Goal: Transaction & Acquisition: Book appointment/travel/reservation

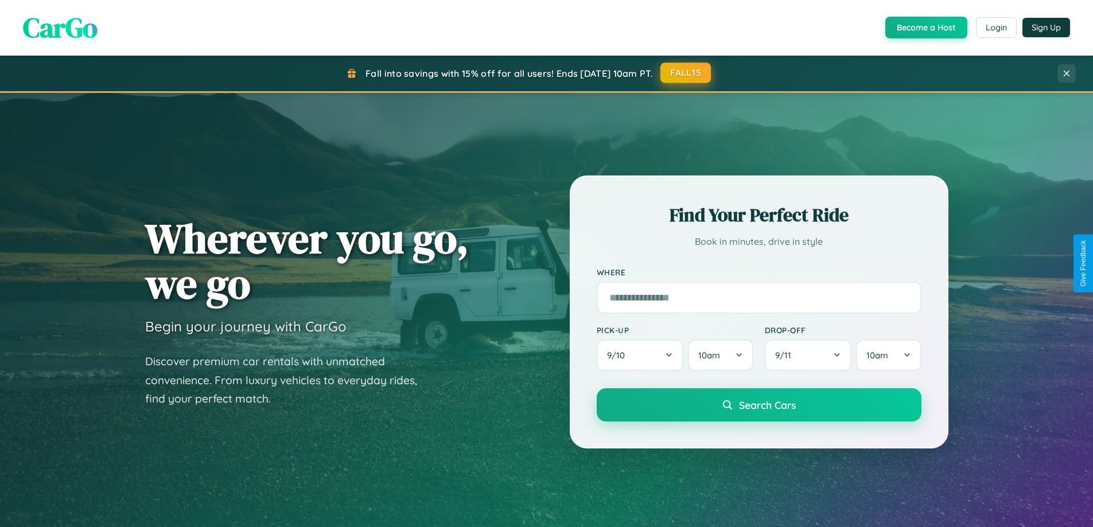
click at [686, 73] on button "FALL15" at bounding box center [686, 73] width 51 height 21
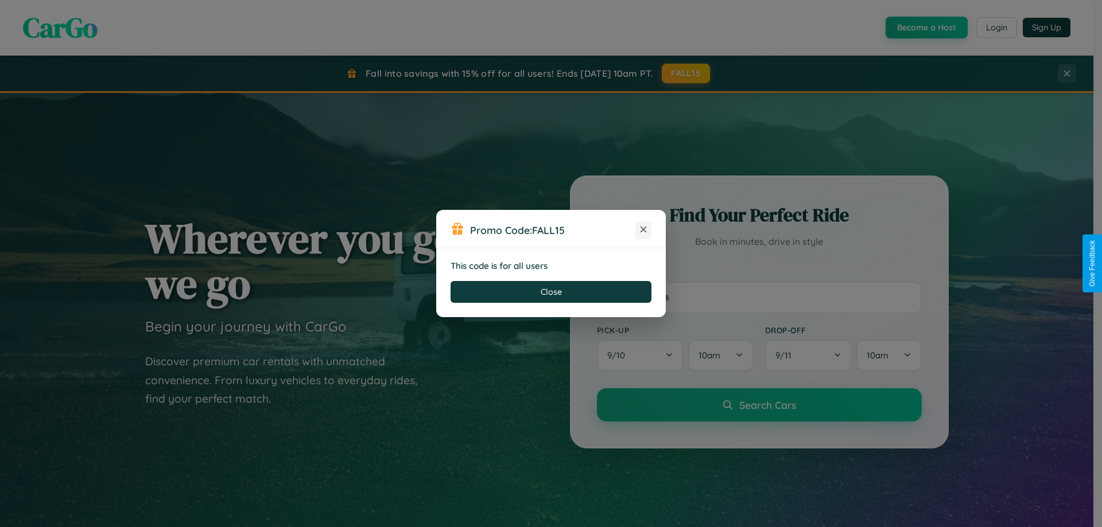
click at [643, 230] on icon at bounding box center [643, 229] width 11 height 11
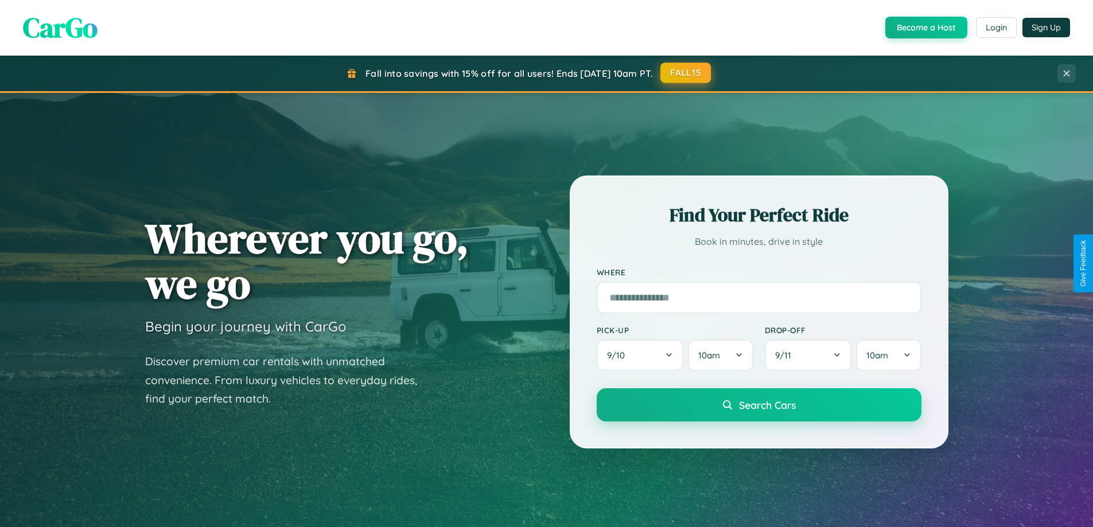
click at [686, 73] on button "FALL15" at bounding box center [686, 73] width 51 height 21
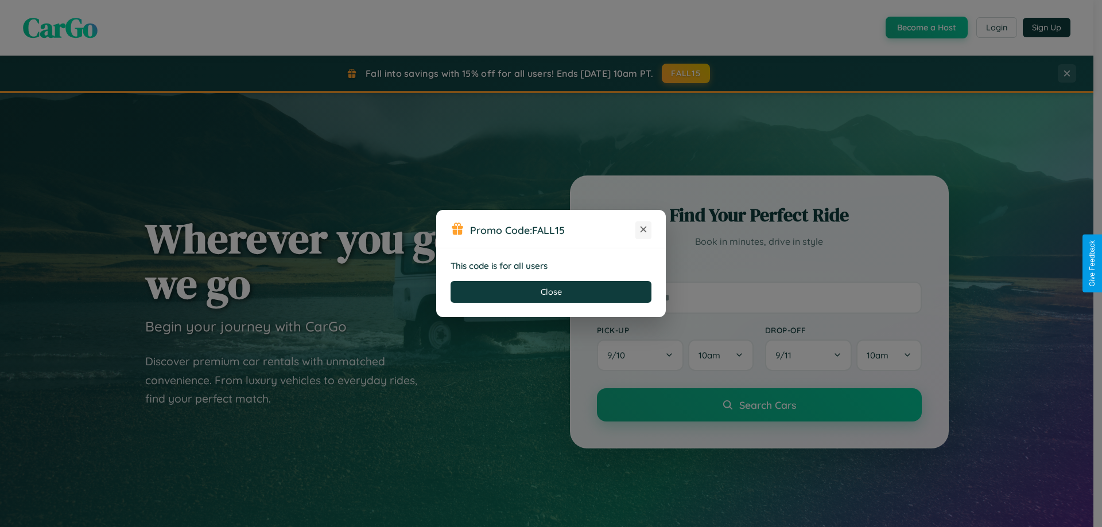
click at [643, 230] on icon at bounding box center [643, 229] width 11 height 11
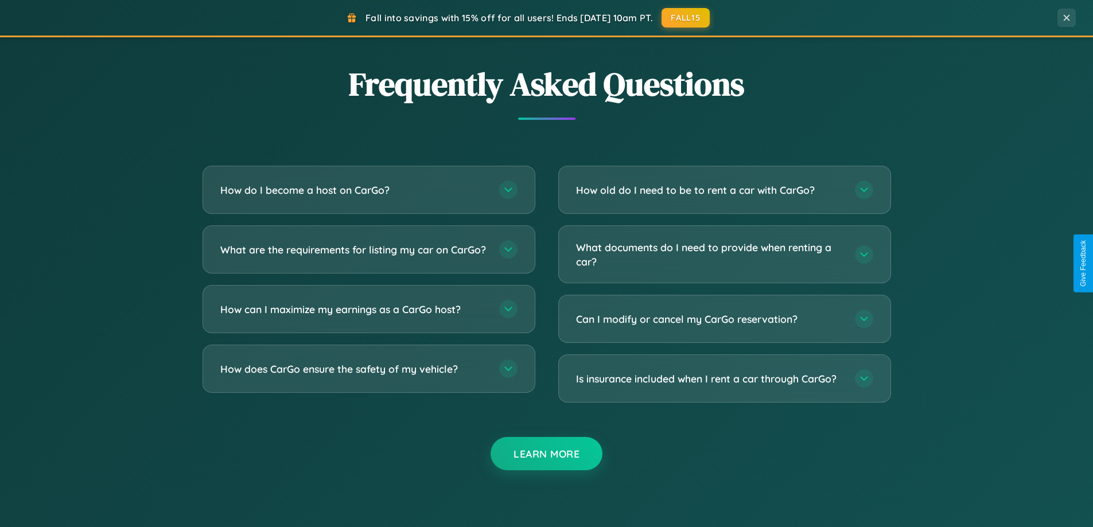
scroll to position [2209, 0]
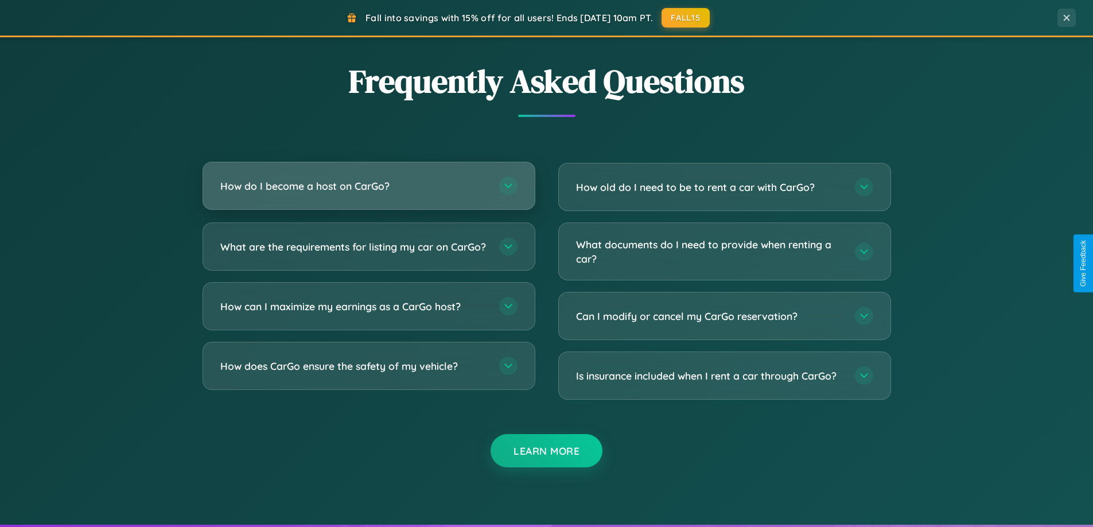
click at [369, 186] on h3 "How do I become a host on CarGo?" at bounding box center [353, 186] width 267 height 14
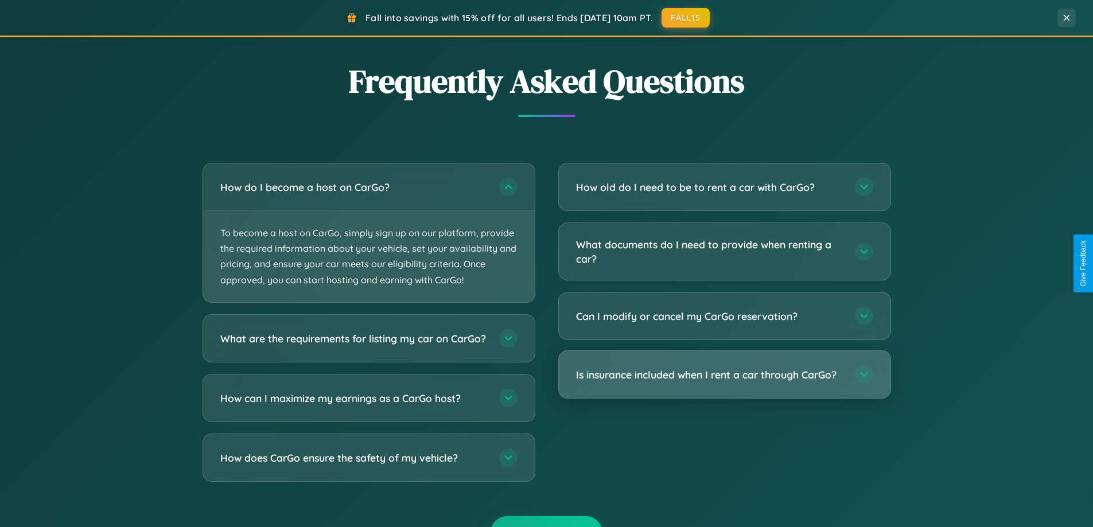
click at [724, 376] on h3 "Is insurance included when I rent a car through CarGo?" at bounding box center [709, 375] width 267 height 14
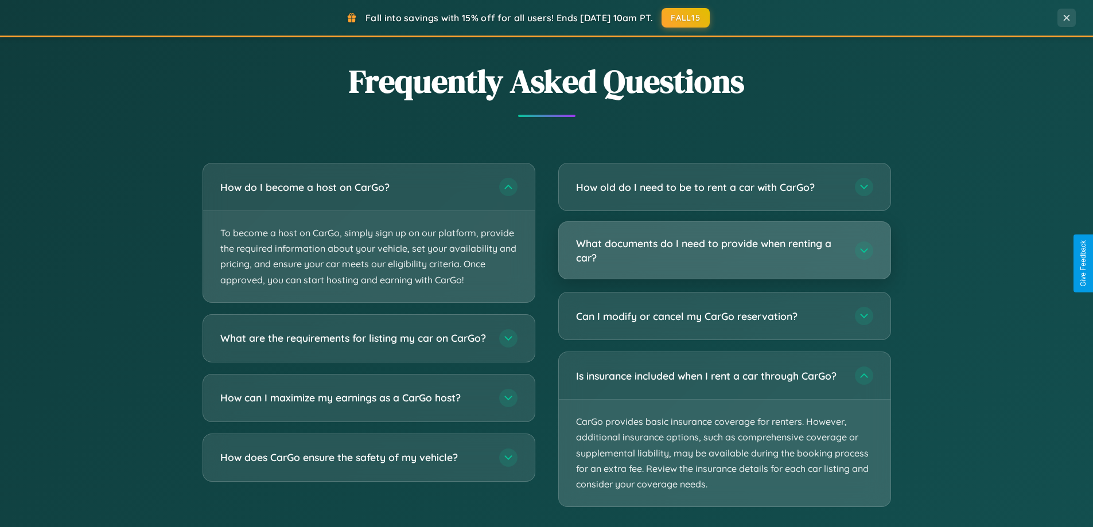
click at [724, 251] on h3 "What documents do I need to provide when renting a car?" at bounding box center [709, 250] width 267 height 28
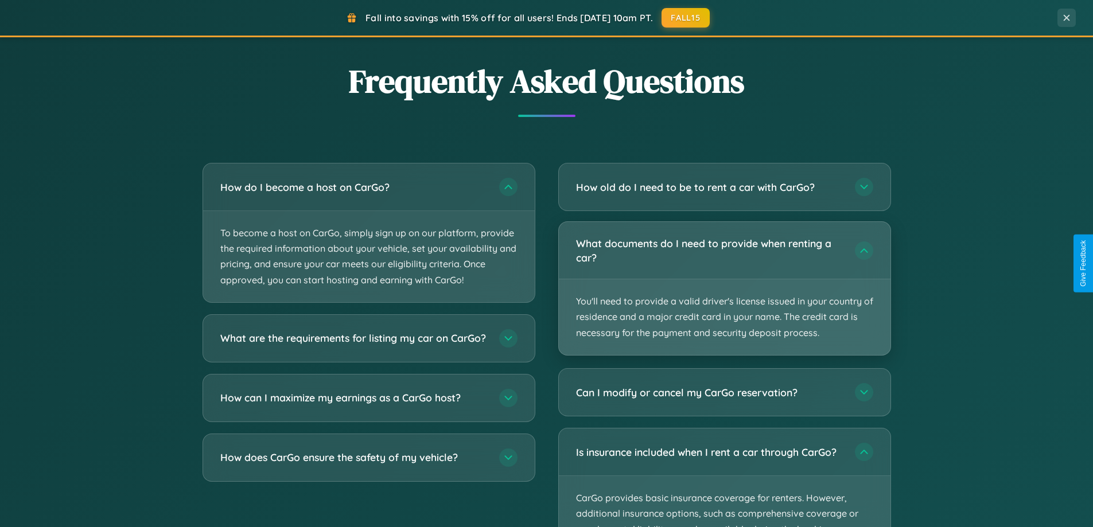
click at [724, 288] on p "You'll need to provide a valid driver's license issued in your country of resid…" at bounding box center [725, 318] width 332 height 76
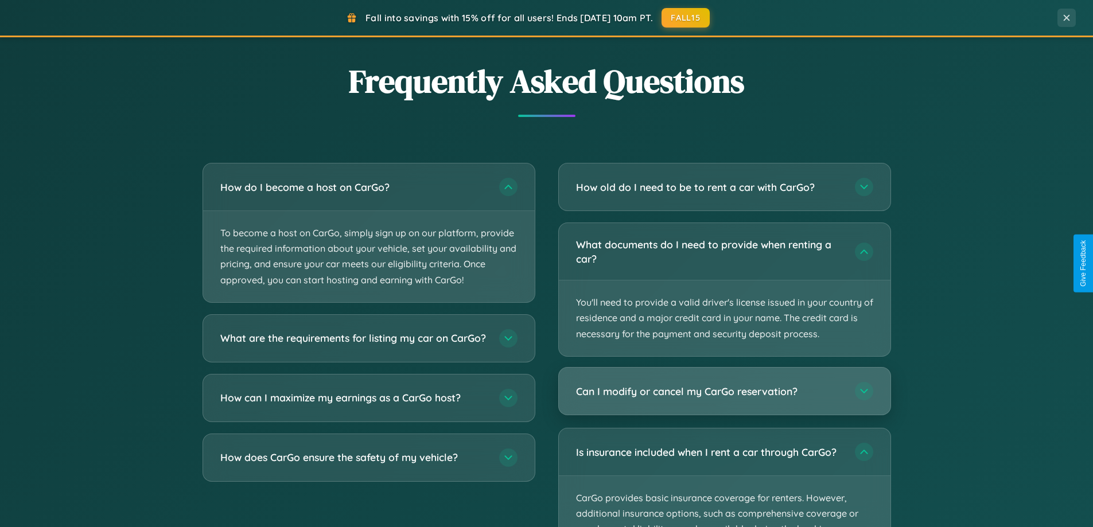
click at [724, 392] on h3 "Can I modify or cancel my CarGo reservation?" at bounding box center [709, 392] width 267 height 14
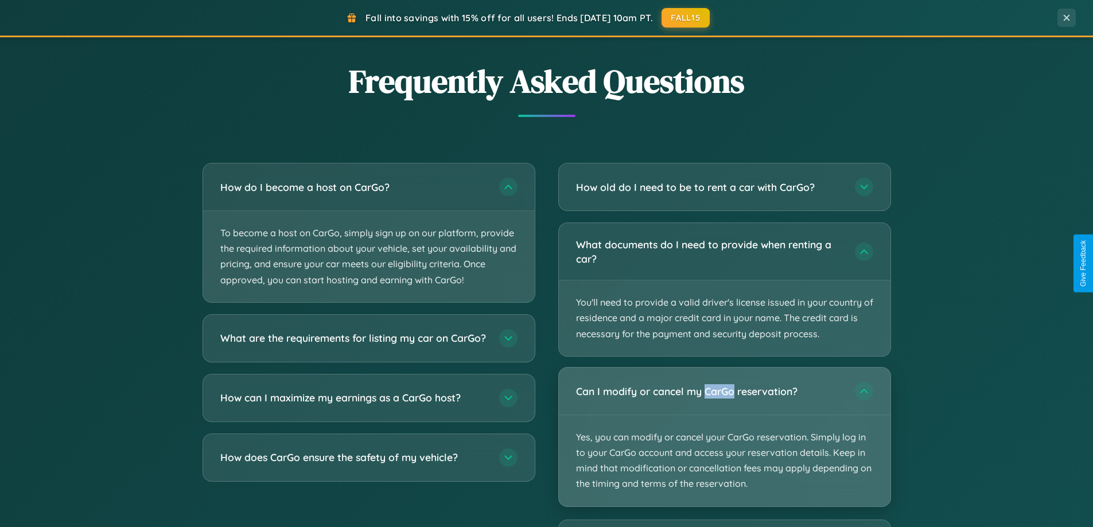
scroll to position [495, 0]
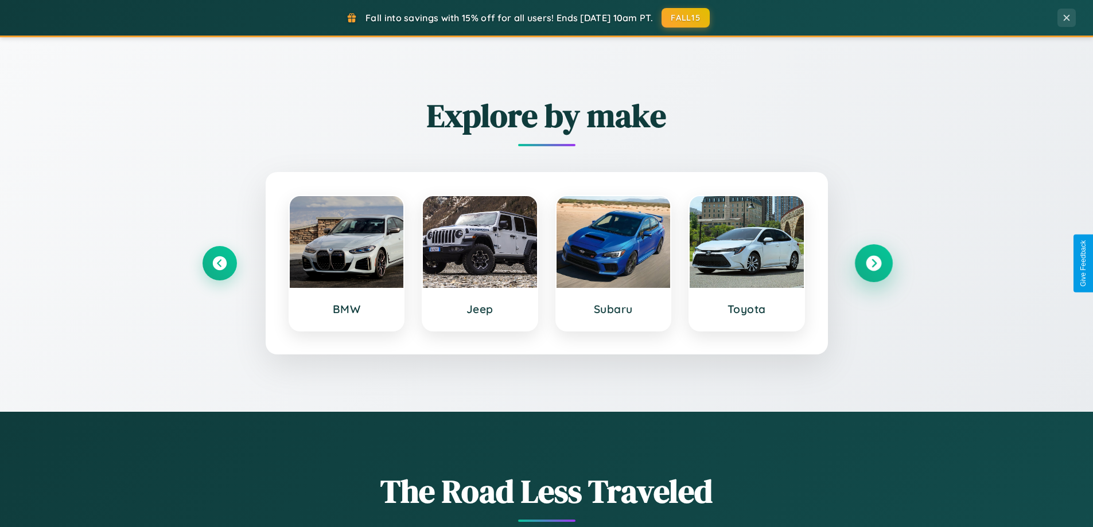
click at [874, 263] on icon at bounding box center [873, 263] width 15 height 15
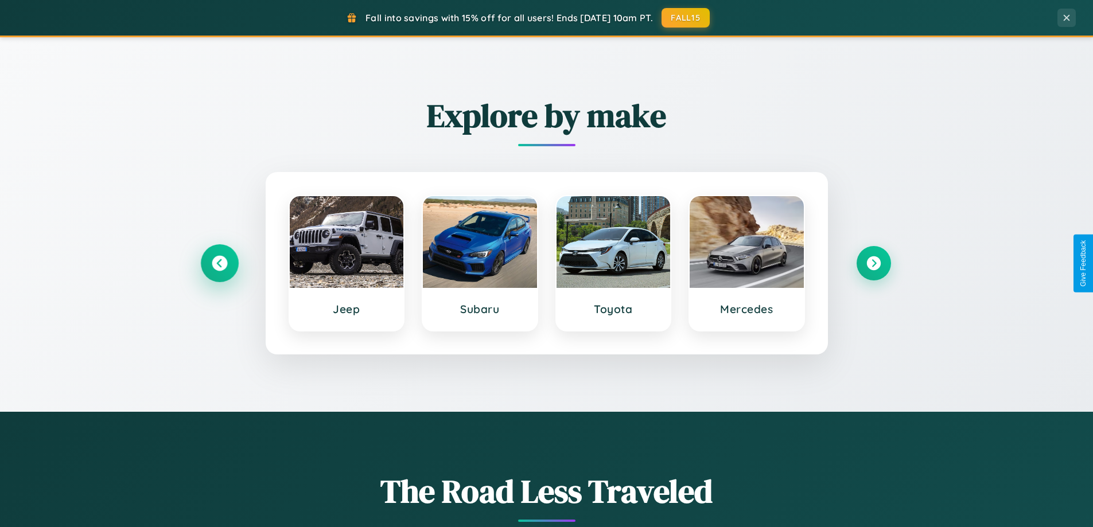
click at [219, 263] on icon at bounding box center [219, 263] width 15 height 15
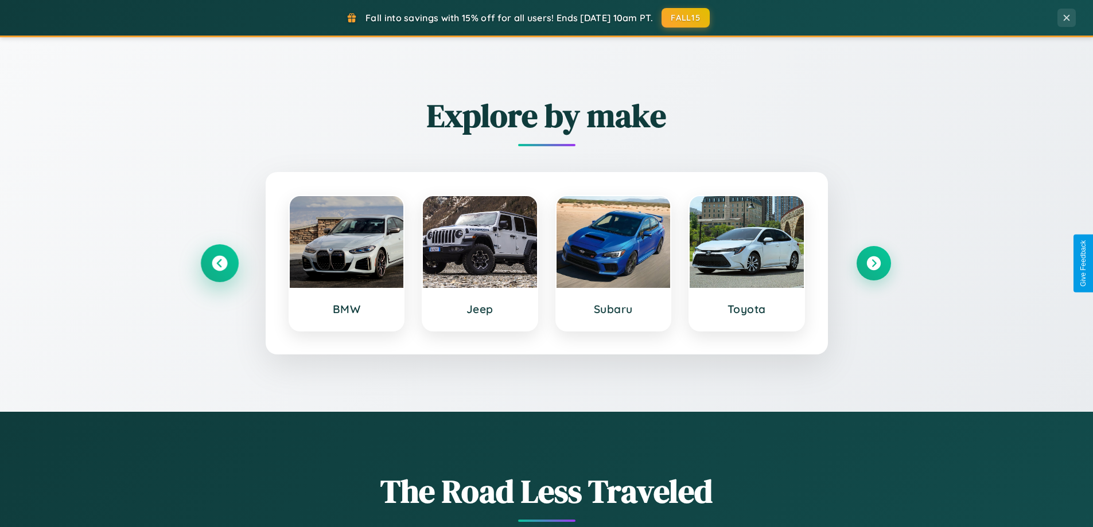
click at [219, 263] on icon at bounding box center [219, 263] width 15 height 15
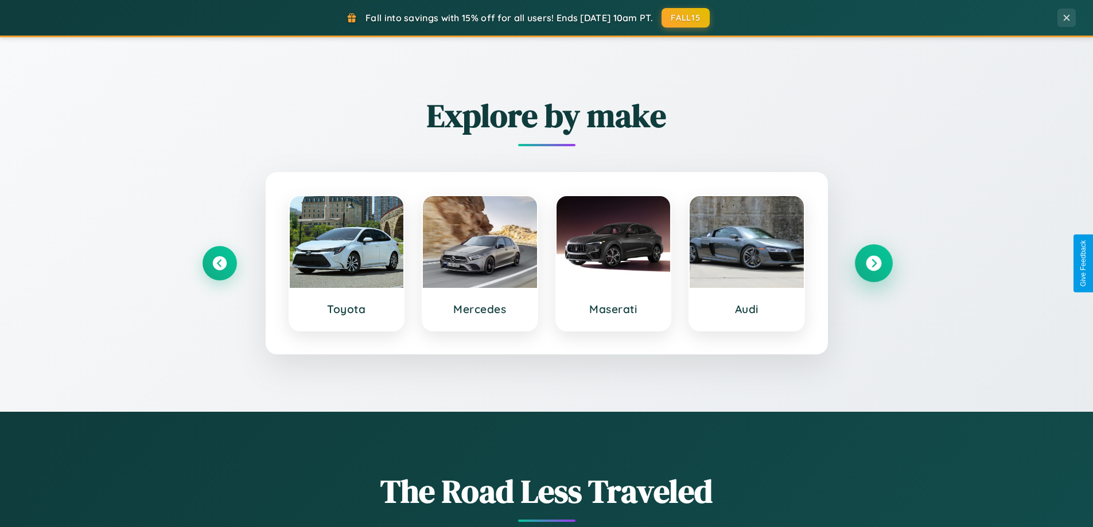
click at [874, 263] on icon at bounding box center [873, 263] width 15 height 15
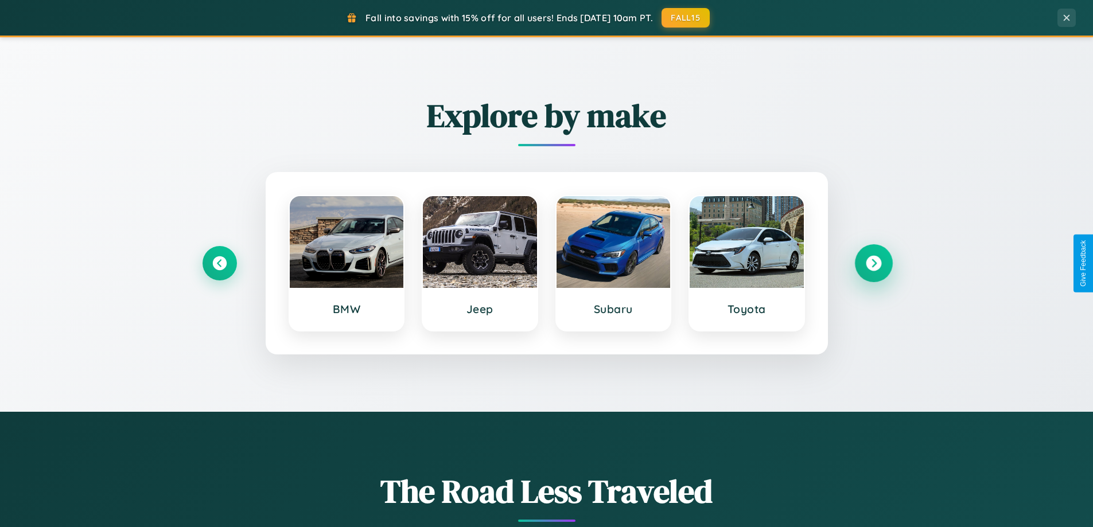
click at [874, 263] on icon at bounding box center [873, 263] width 15 height 15
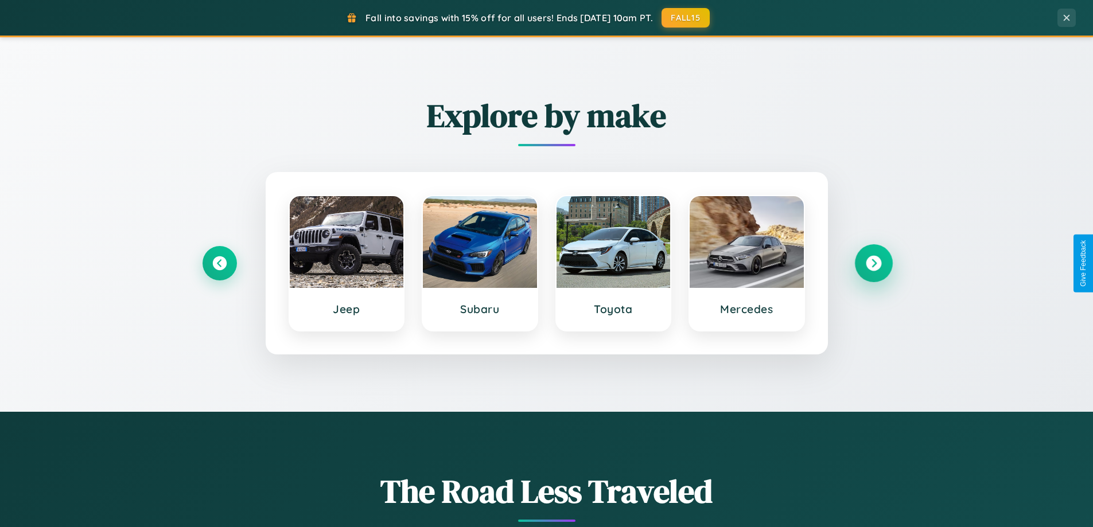
scroll to position [1844, 0]
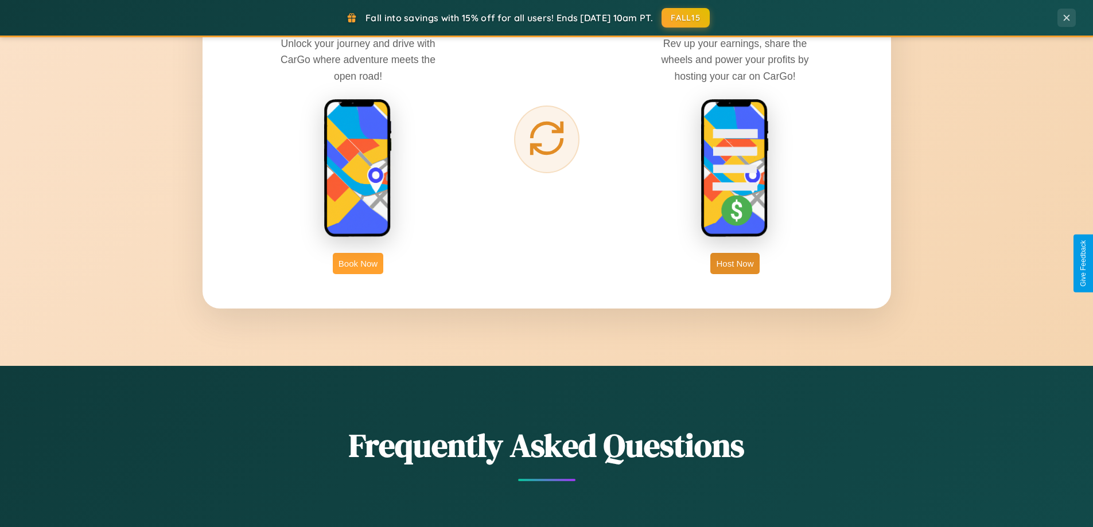
click at [358, 263] on button "Book Now" at bounding box center [358, 263] width 51 height 21
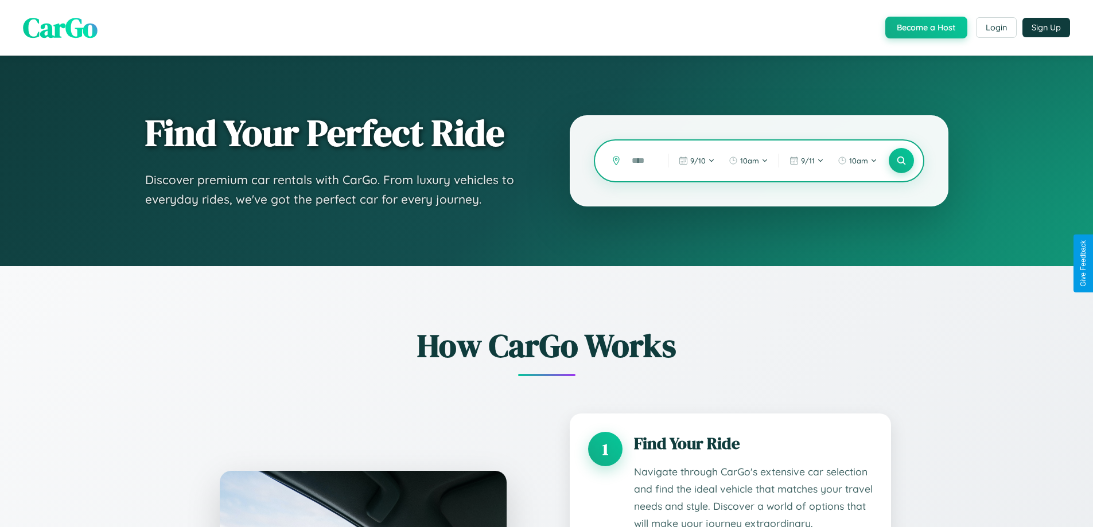
click at [642, 161] on input "text" at bounding box center [641, 161] width 30 height 20
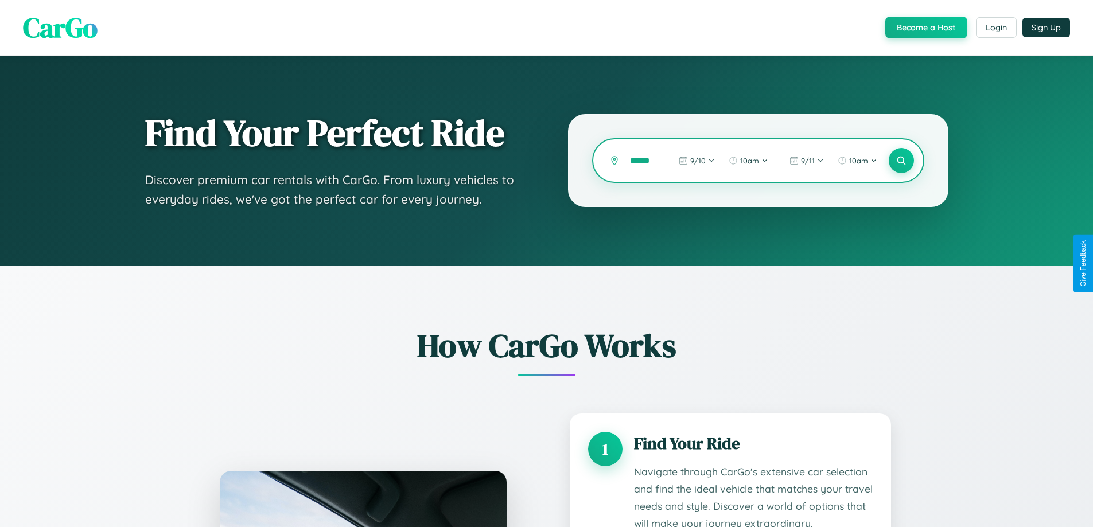
scroll to position [0, 9]
type input "******"
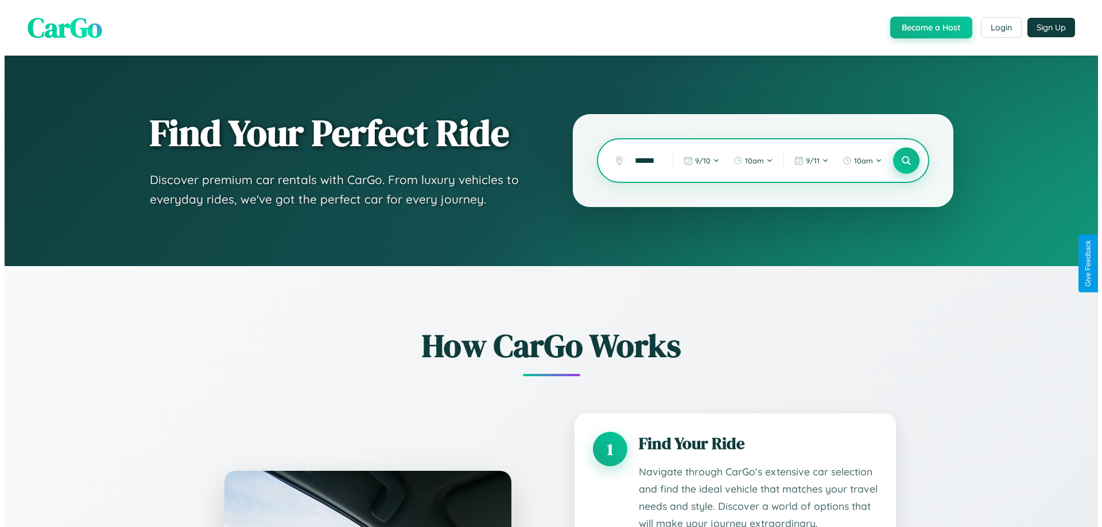
scroll to position [0, 0]
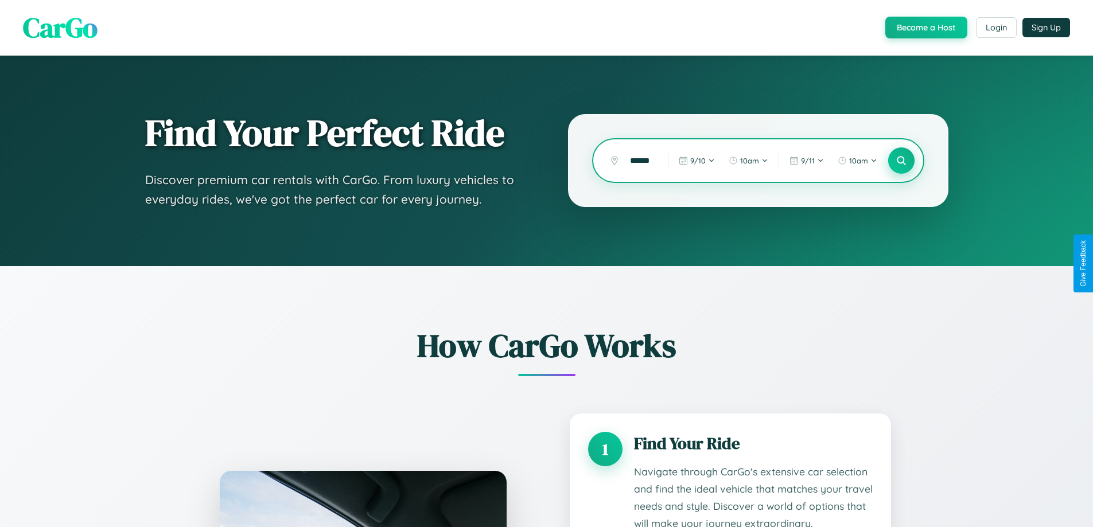
click at [901, 161] on icon at bounding box center [901, 161] width 11 height 11
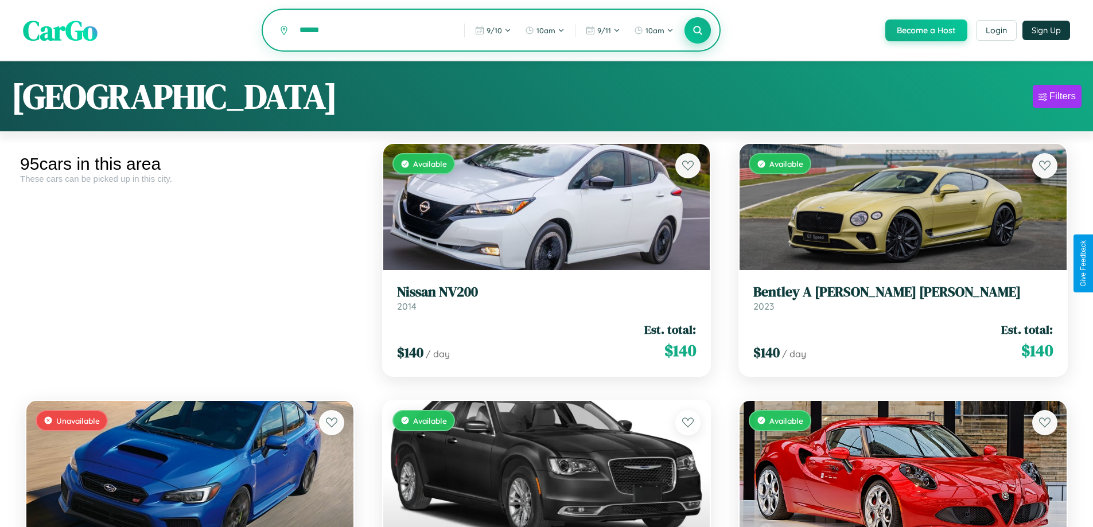
type input "******"
click at [697, 31] on icon at bounding box center [698, 30] width 11 height 11
